Goal: Task Accomplishment & Management: Use online tool/utility

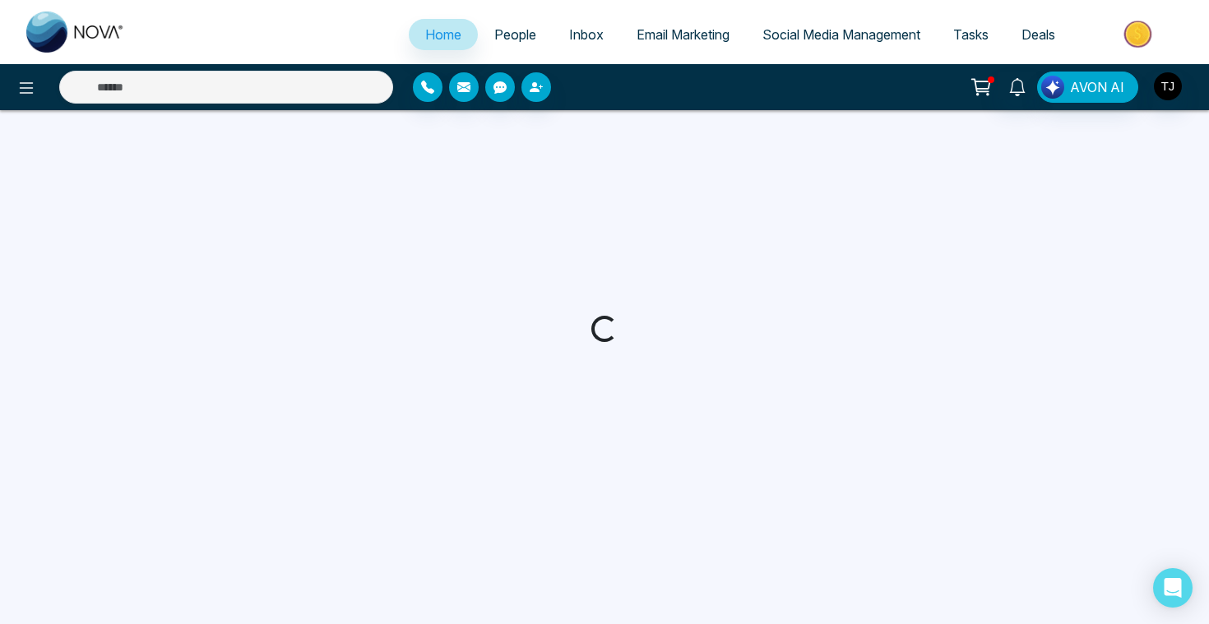
select select "*"
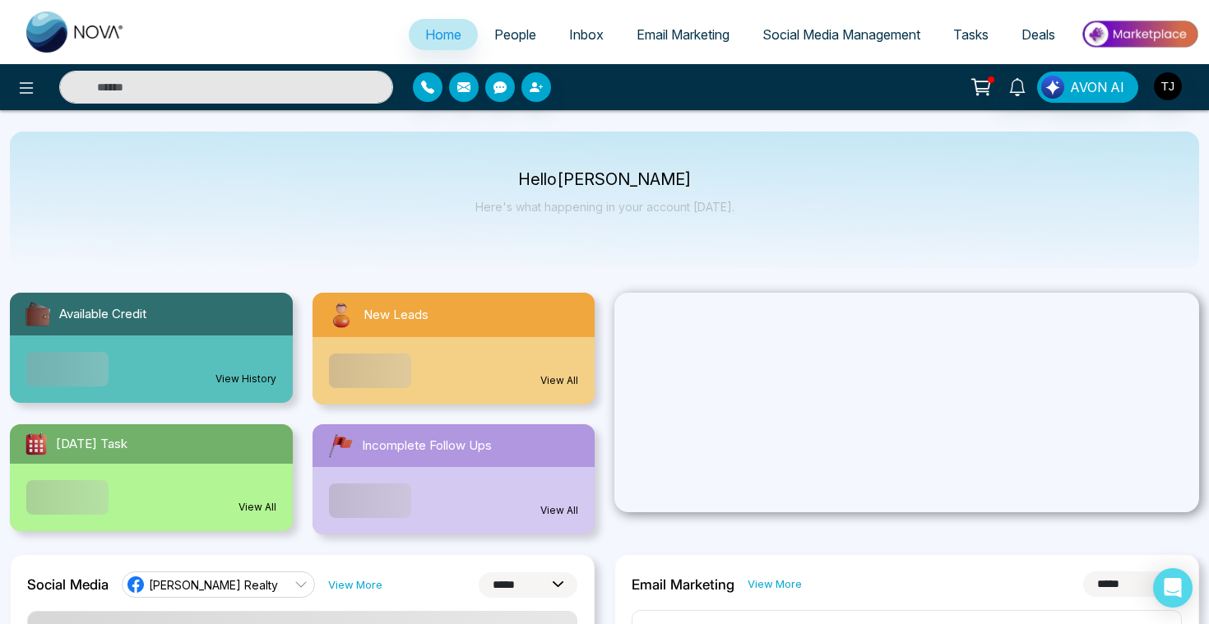
click at [642, 44] on link "Email Marketing" at bounding box center [683, 34] width 126 height 31
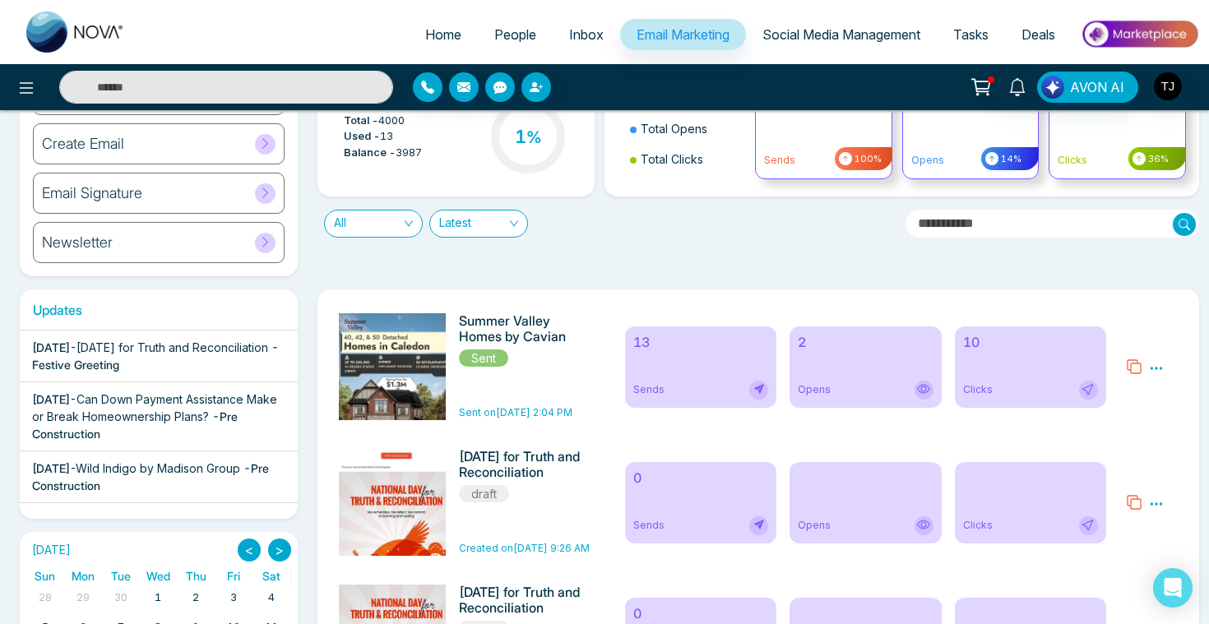
scroll to position [53, 0]
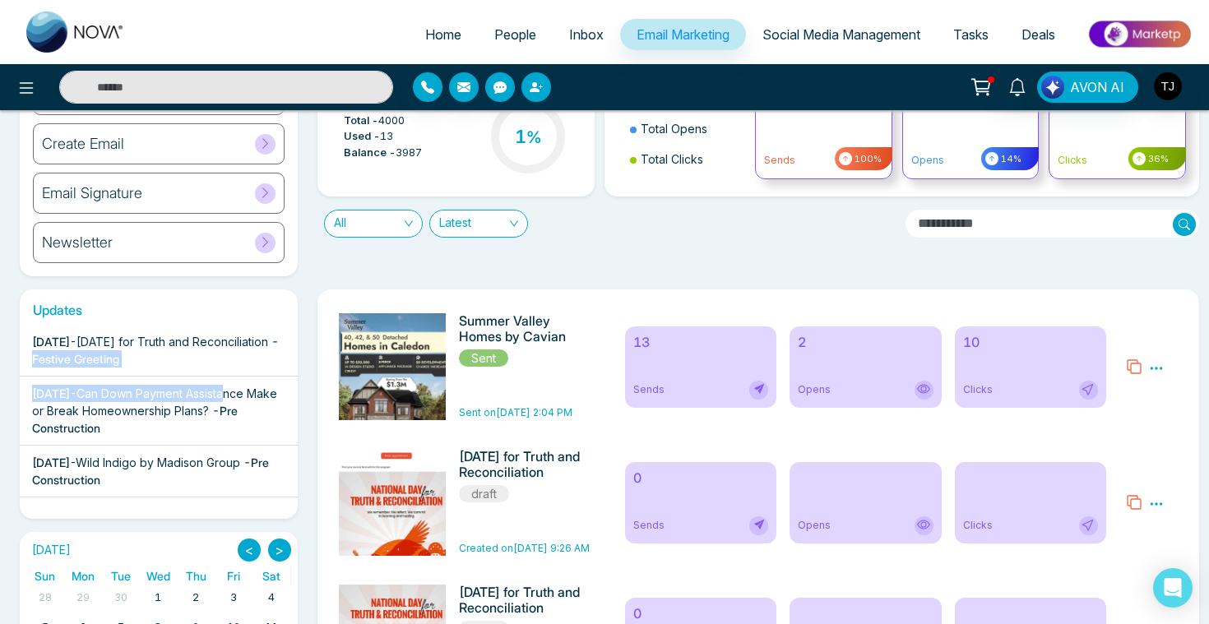
drag, startPoint x: 69, startPoint y: 408, endPoint x: 113, endPoint y: 357, distance: 67.1
click at [113, 357] on div "[DATE] - Summer Valley Homes by Cavian - Pre Construction [DATE] - [DATE] for T…" at bounding box center [159, 415] width 278 height 181
click at [303, 419] on div "Updates [DATE] - Summer Valley Homes by Cavian - Pre Construction [DATE] - [DAT…" at bounding box center [159, 404] width 298 height 229
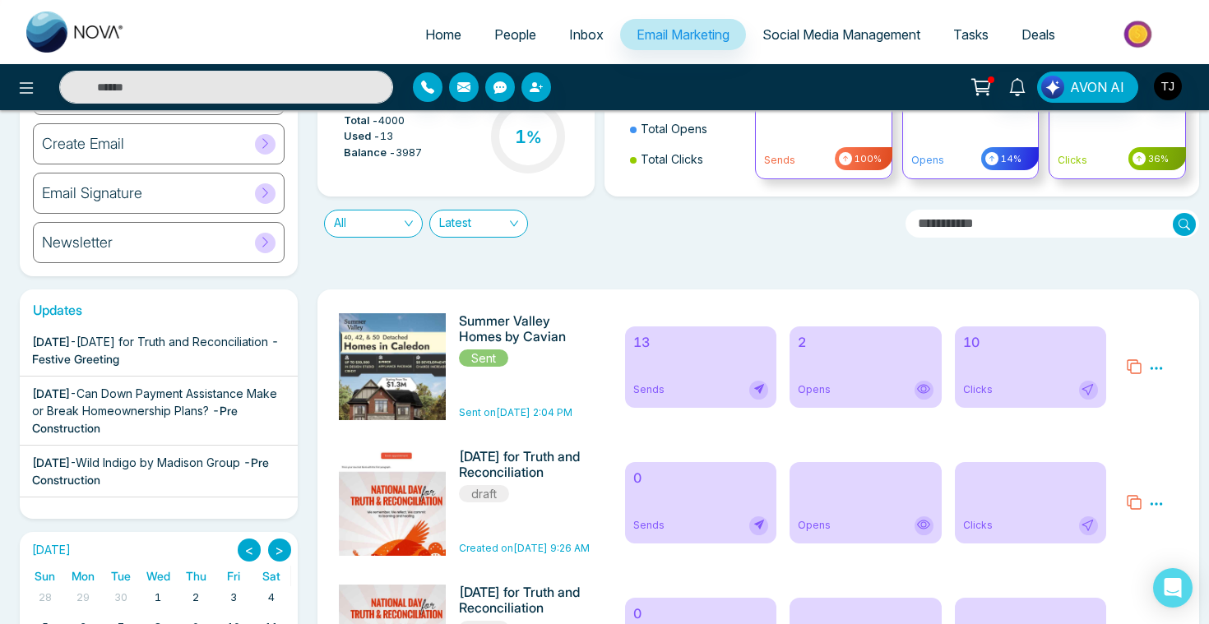
click at [841, 30] on span "Social Media Management" at bounding box center [841, 34] width 158 height 16
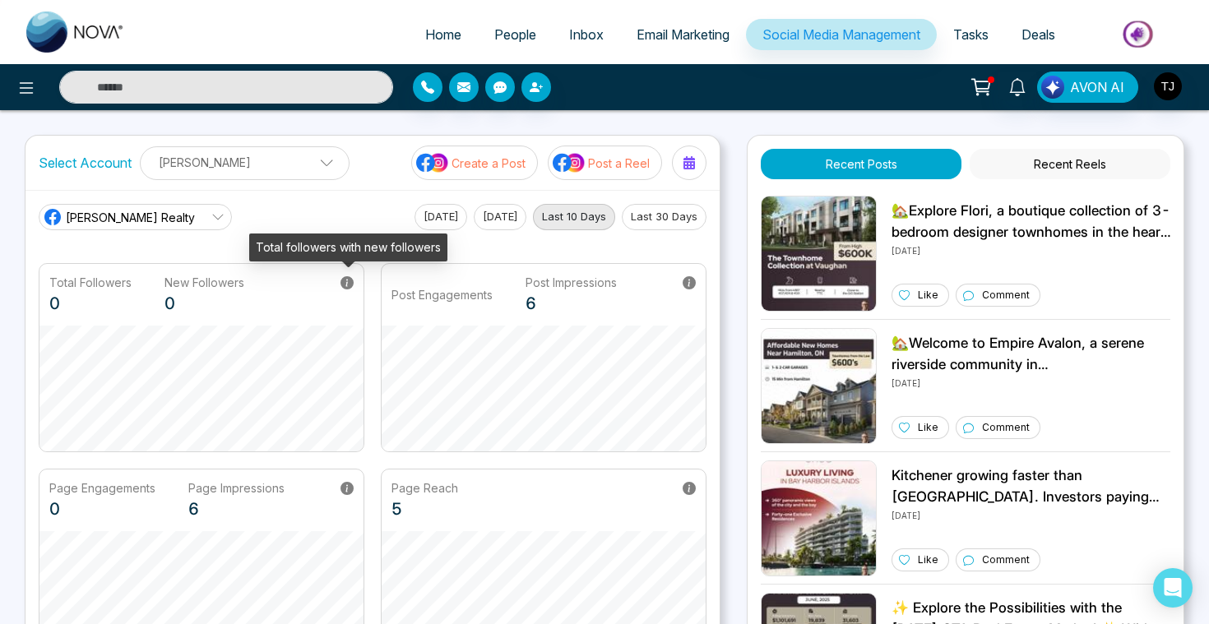
click at [349, 283] on icon at bounding box center [346, 282] width 13 height 13
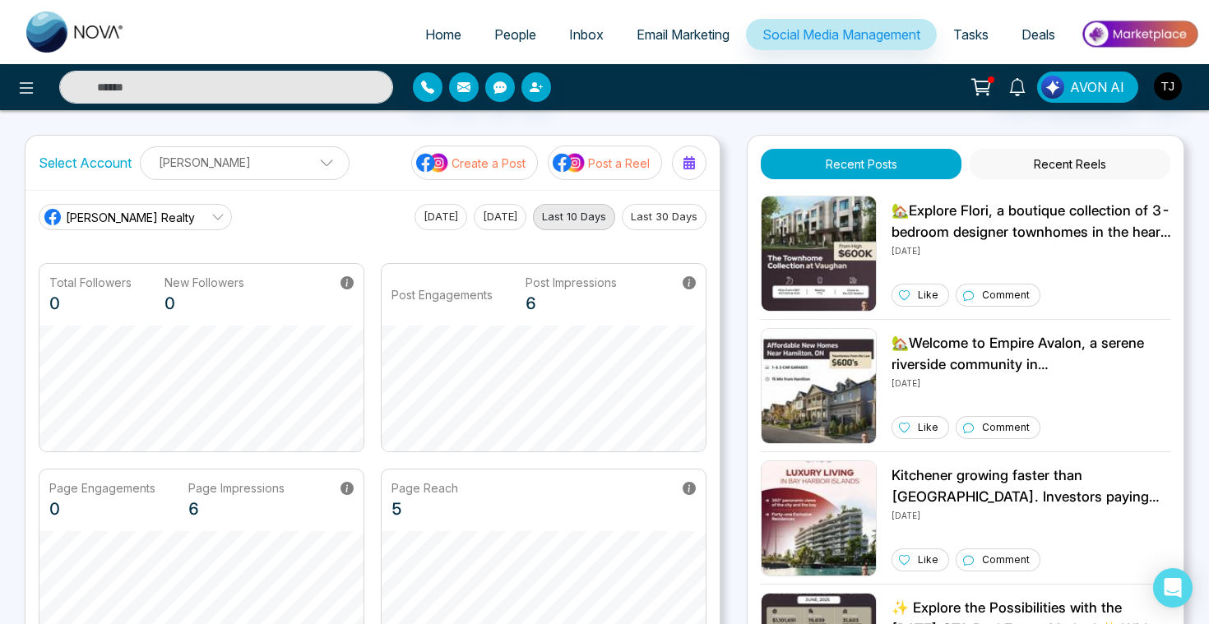
click at [357, 489] on div "Page Engagements 0 Page Impressions 6" at bounding box center [201, 501] width 324 height 62
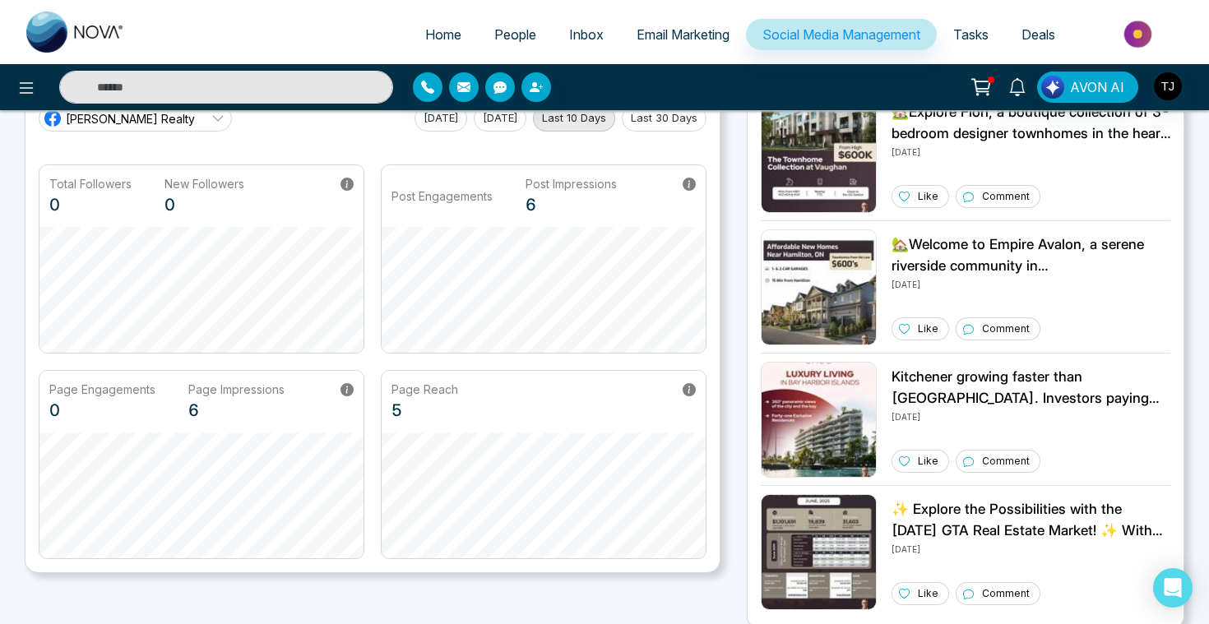
scroll to position [100, 0]
click at [661, 39] on span "Email Marketing" at bounding box center [683, 34] width 93 height 16
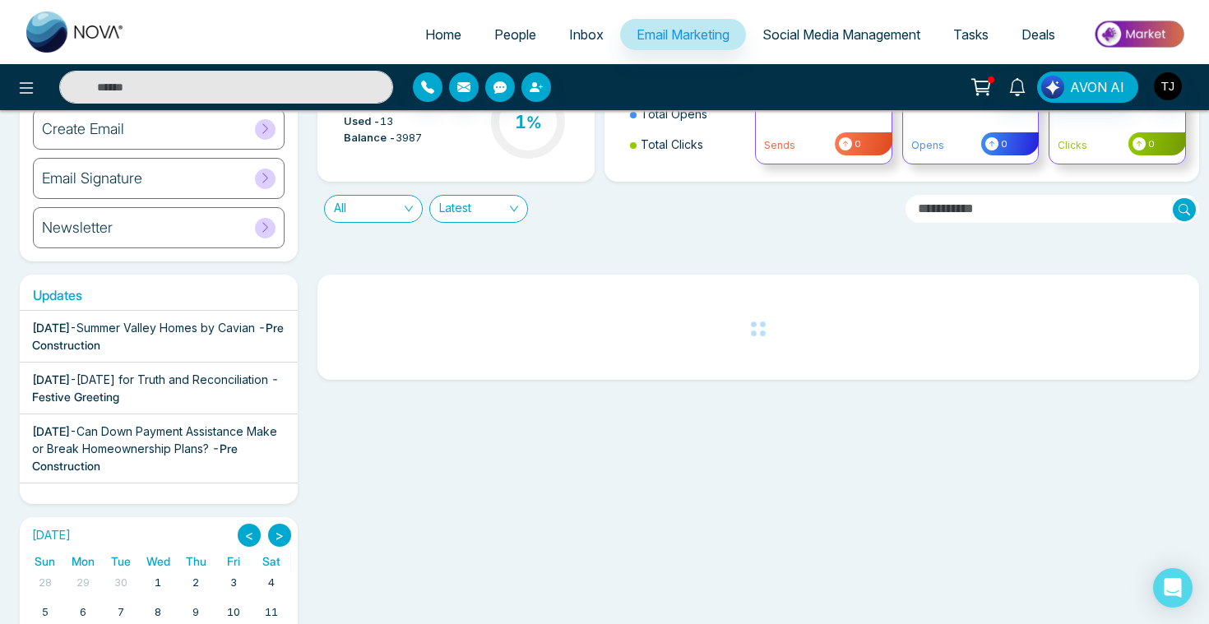
scroll to position [126, 0]
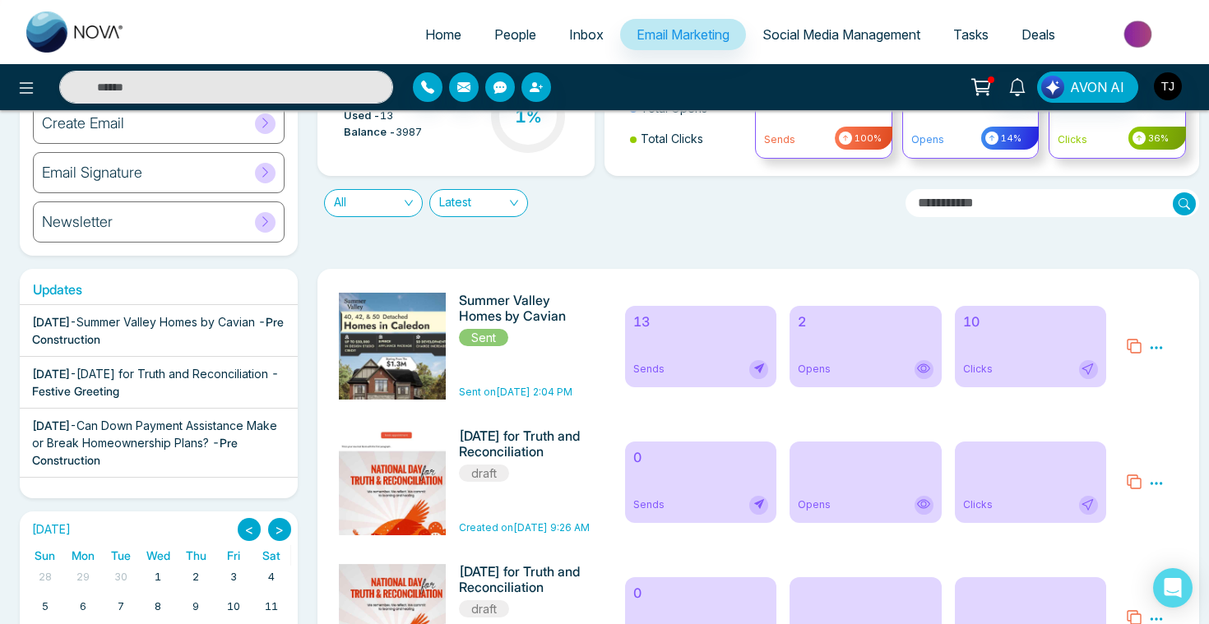
click at [161, 377] on span "[DATE] for Truth and Reconciliation" at bounding box center [172, 374] width 192 height 14
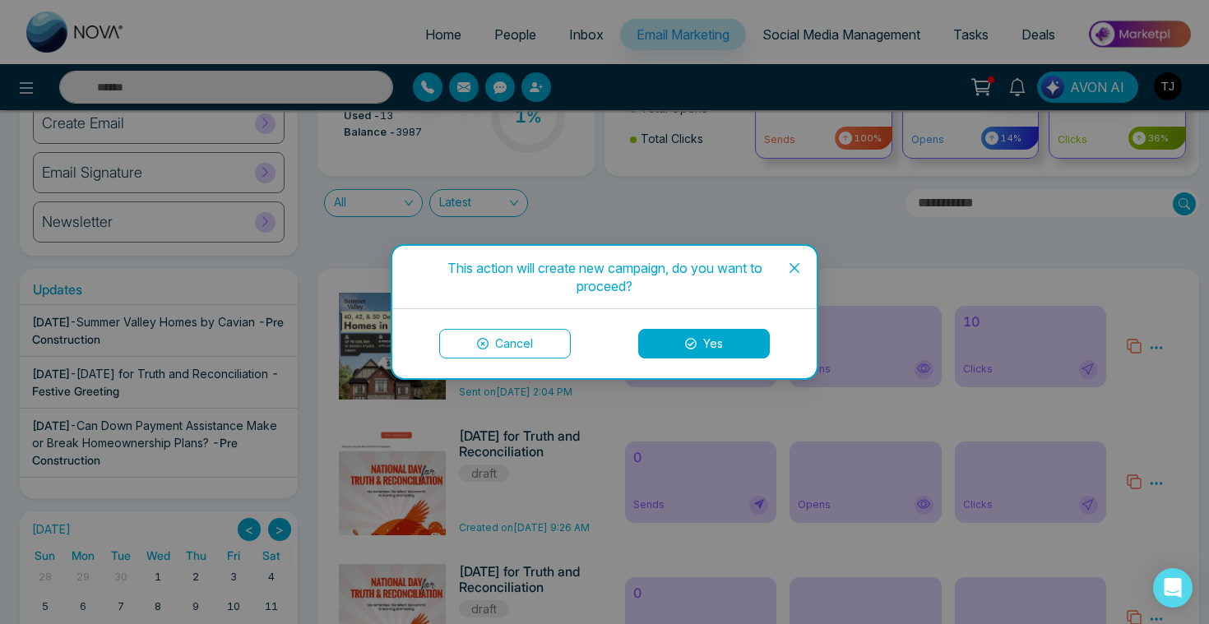
click at [546, 333] on button "Cancel" at bounding box center [505, 344] width 132 height 30
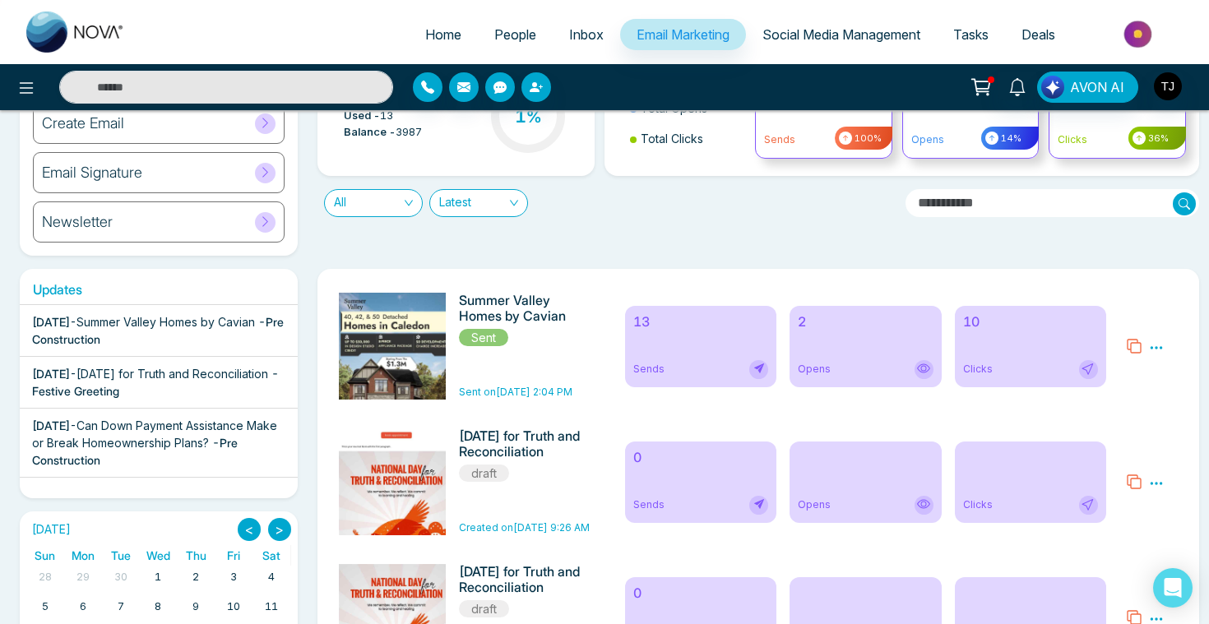
click at [83, 433] on div "[DATE] - Can Down Payment Assistance Make or Break Homeownership Plans? - Pre C…" at bounding box center [158, 443] width 253 height 52
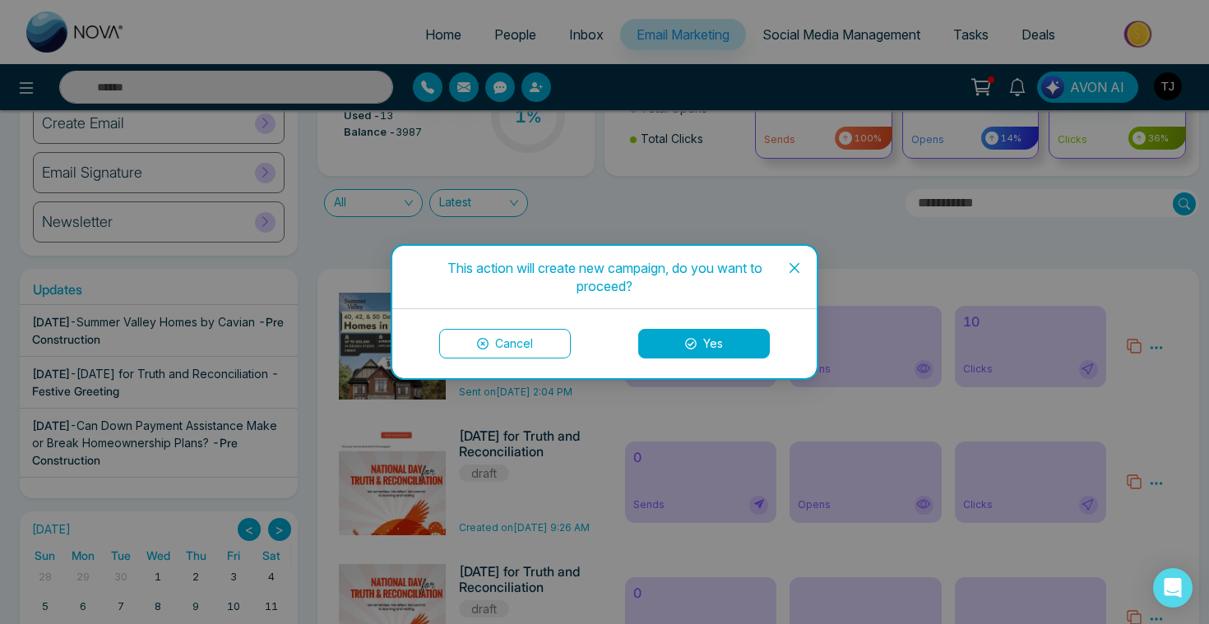
click at [747, 347] on button "Yes" at bounding box center [704, 344] width 132 height 30
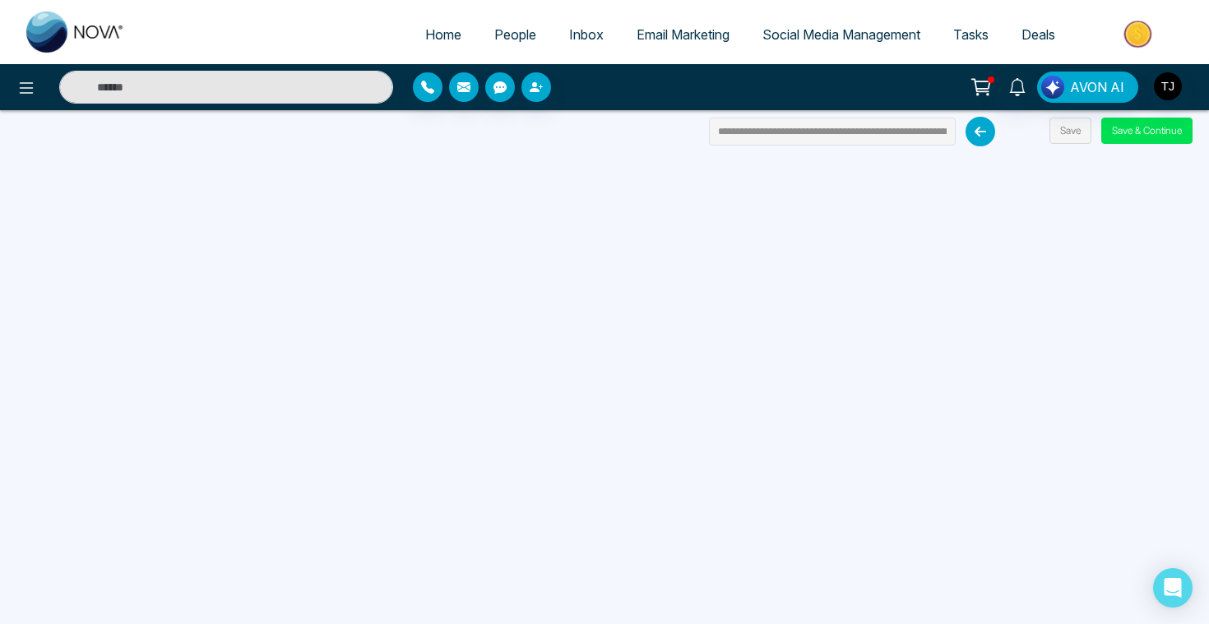
click at [977, 141] on icon at bounding box center [981, 132] width 30 height 30
